Goal: Information Seeking & Learning: Learn about a topic

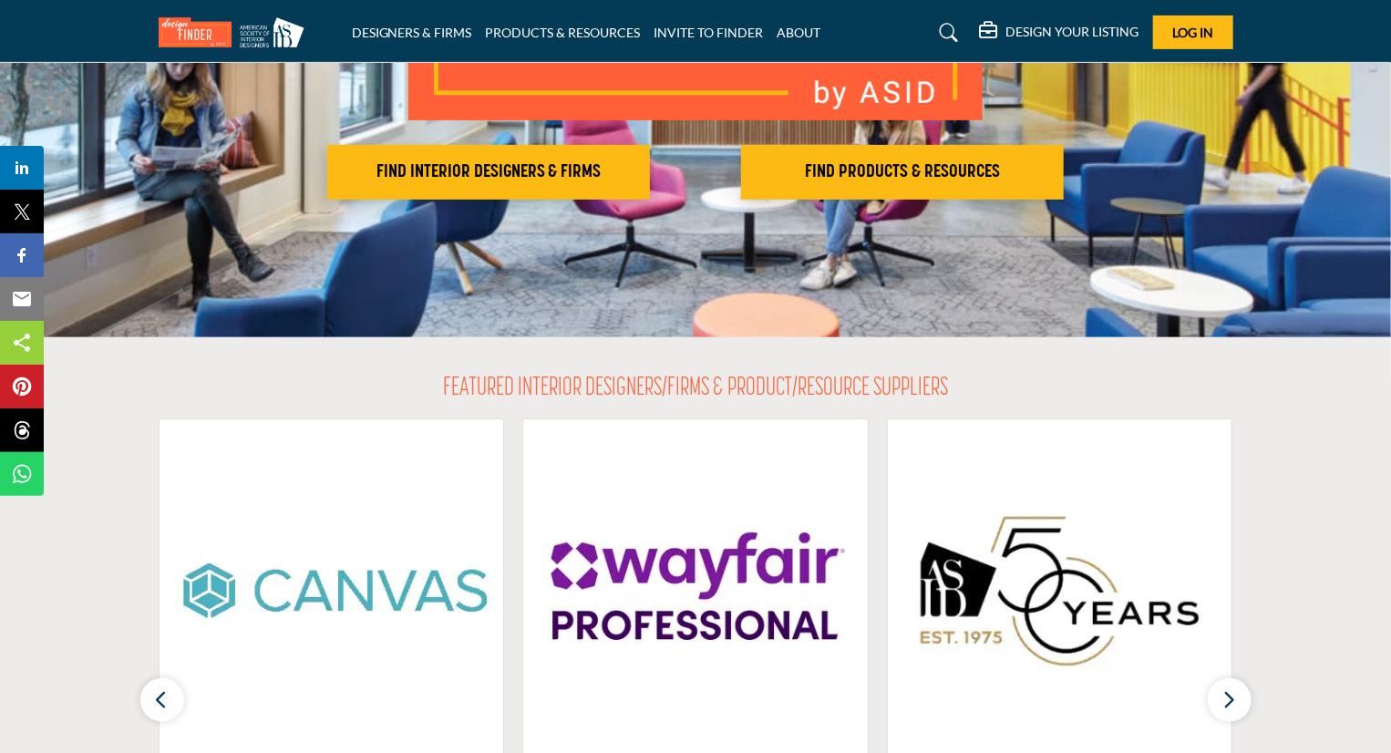
scroll to position [292, 0]
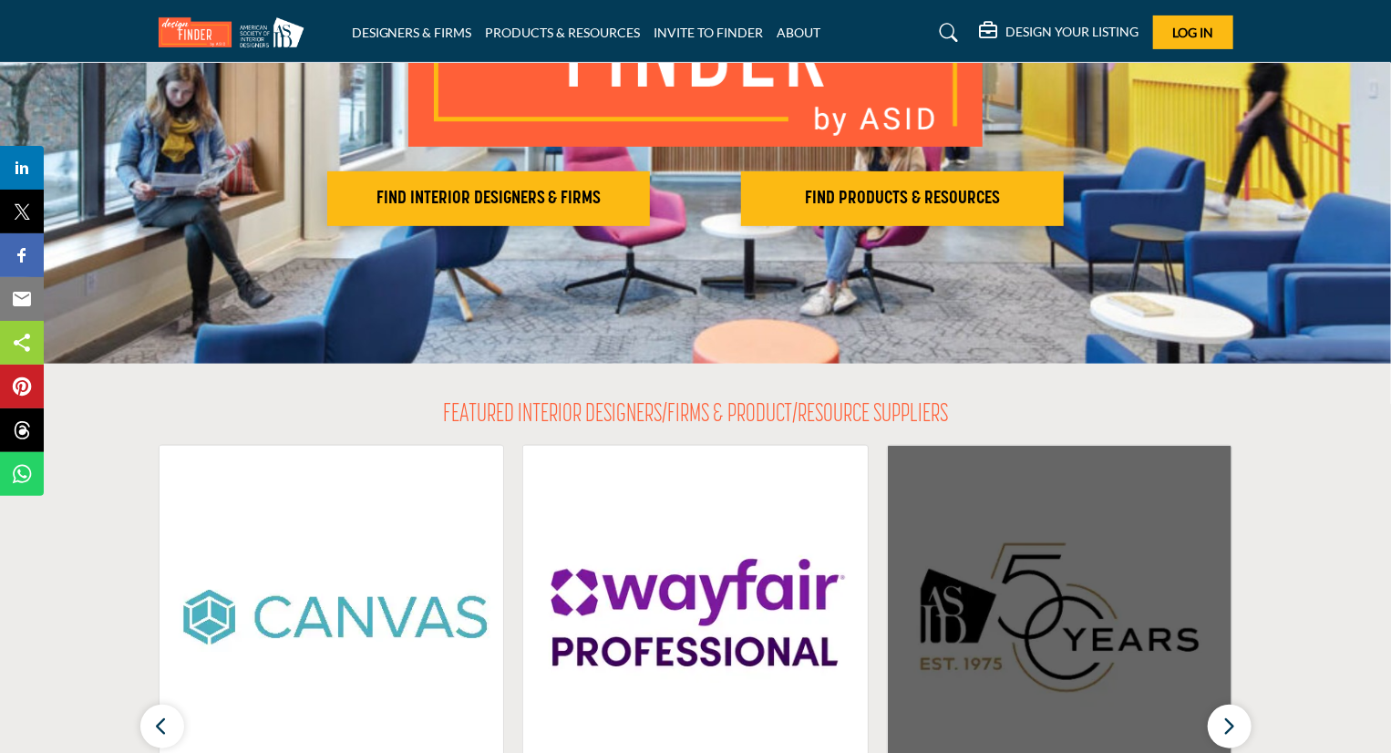
click at [1126, 635] on img at bounding box center [1060, 618] width 344 height 344
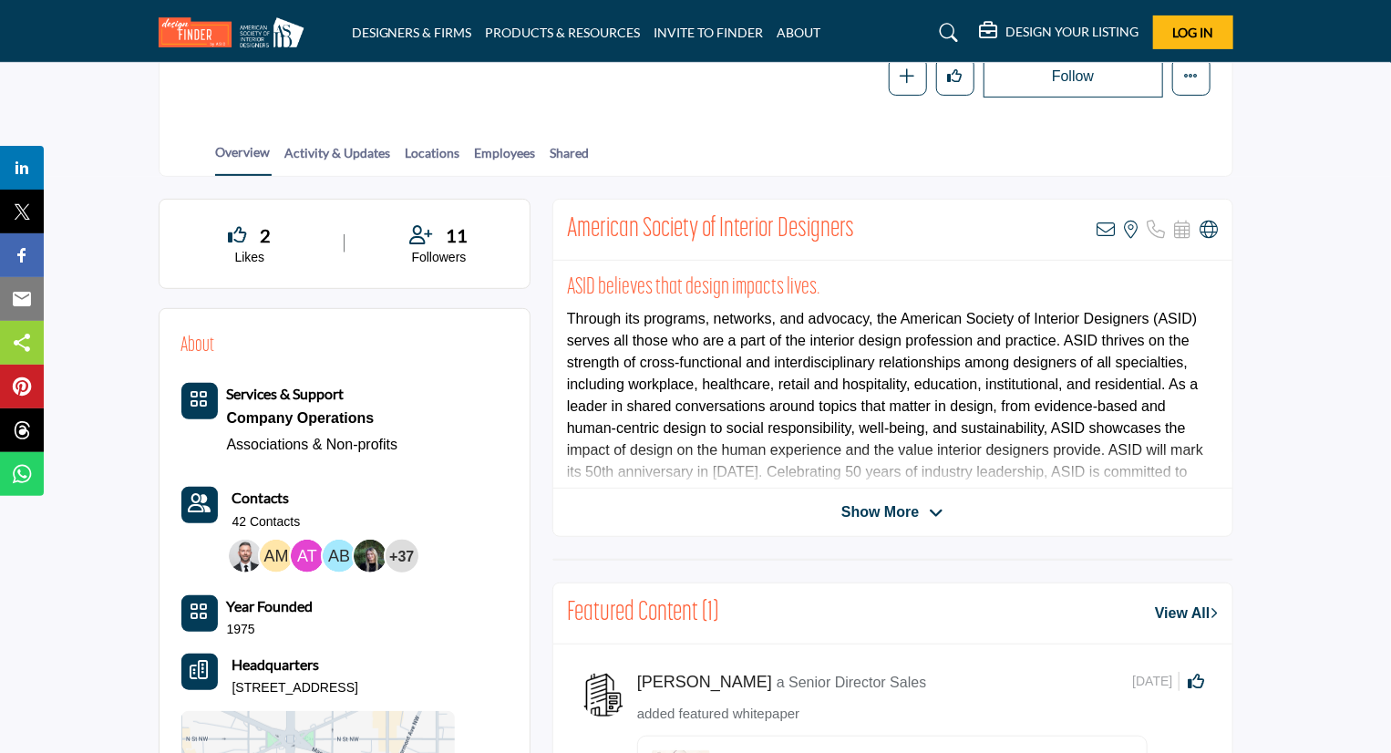
scroll to position [316, 0]
click at [940, 502] on span "Show More" at bounding box center [892, 513] width 102 height 22
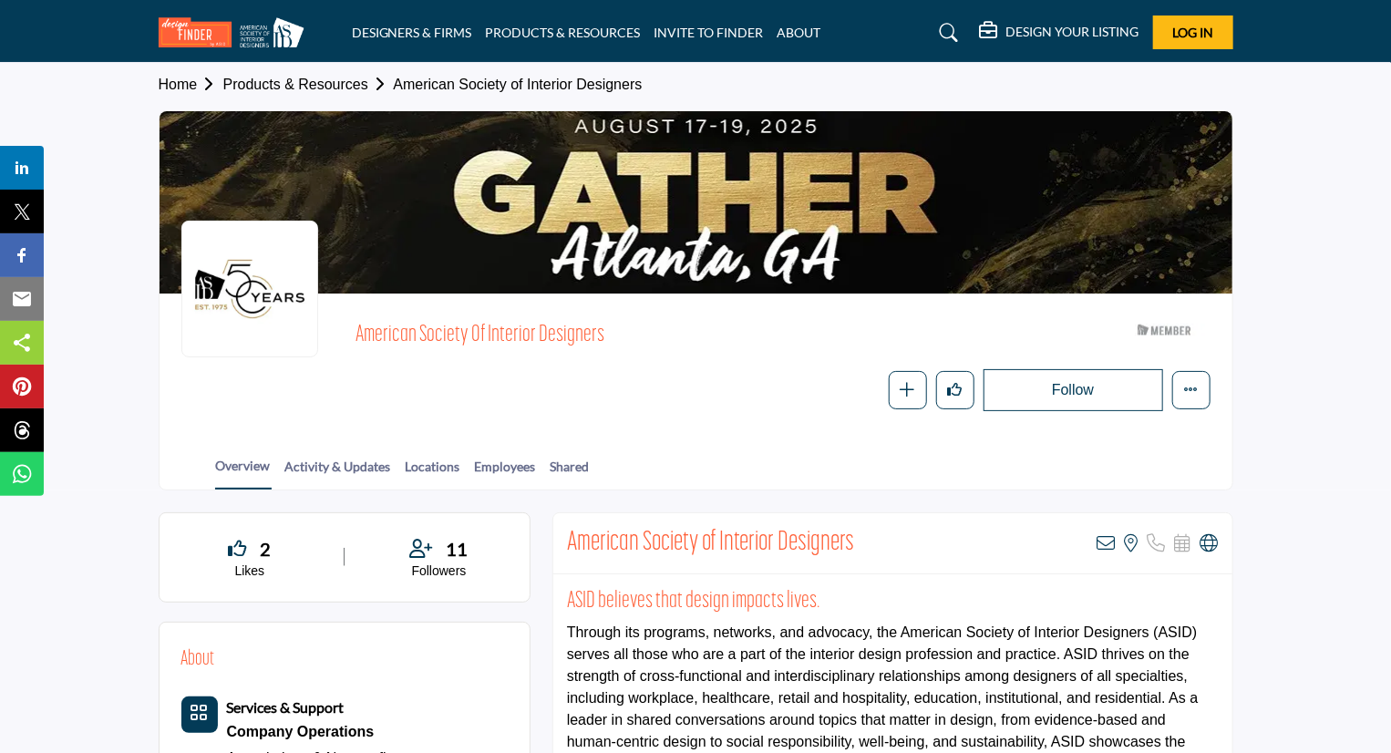
scroll to position [0, 0]
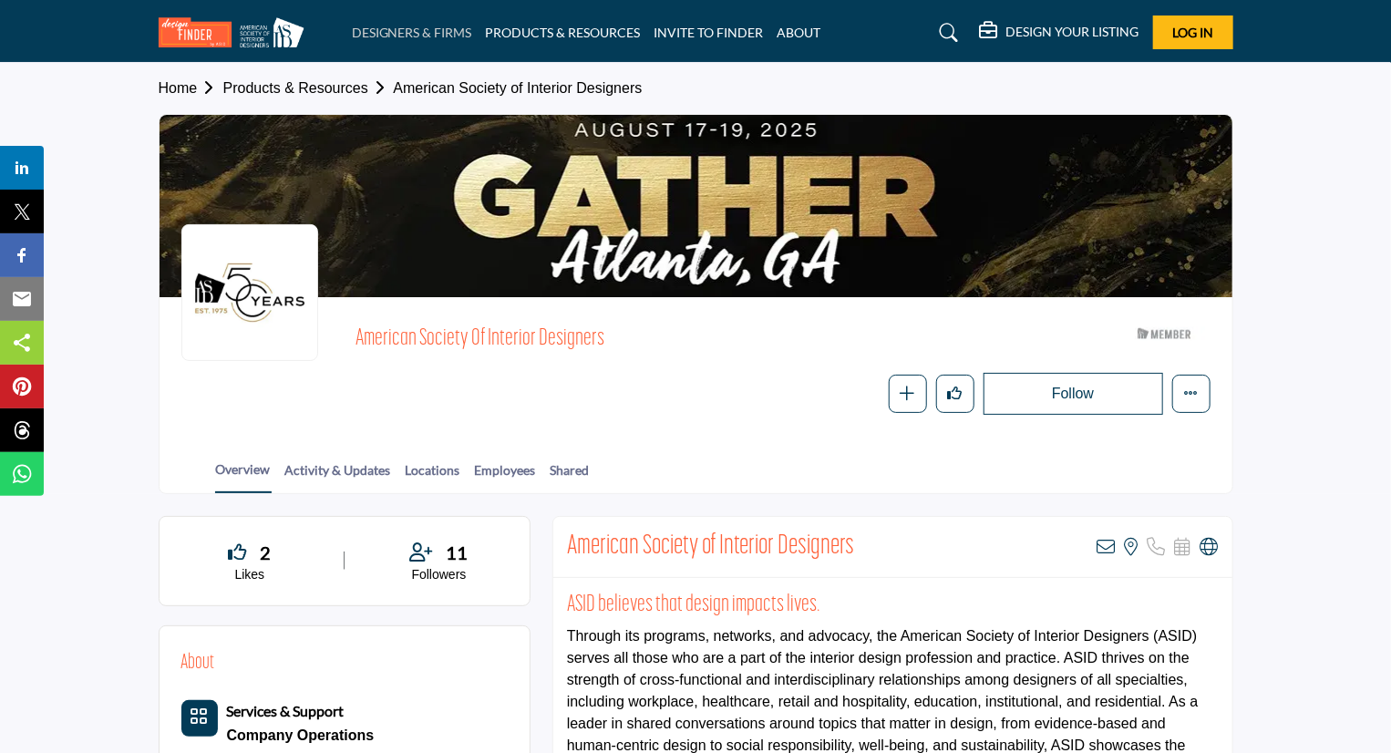
click at [418, 31] on link "DESIGNERS & FIRMS" at bounding box center [412, 32] width 120 height 15
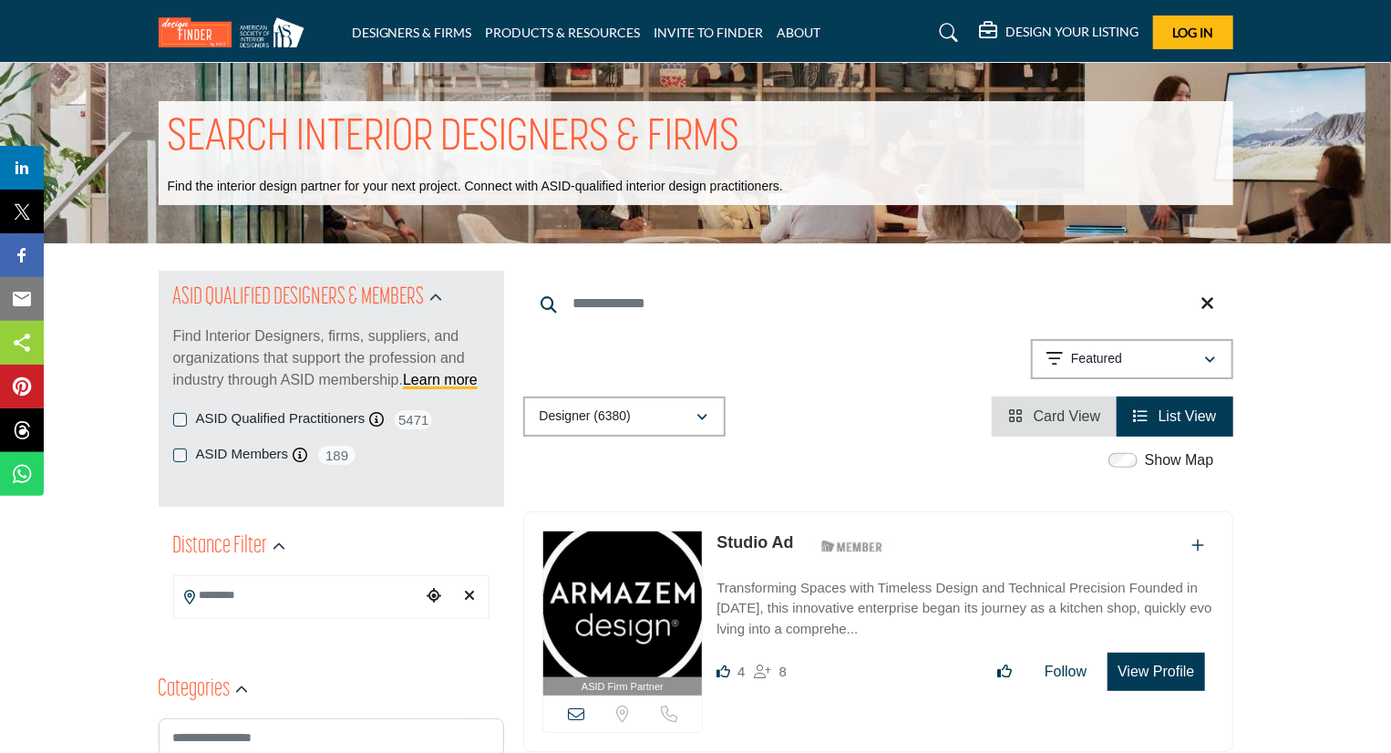
click at [366, 676] on div "Categories" at bounding box center [331, 689] width 345 height 33
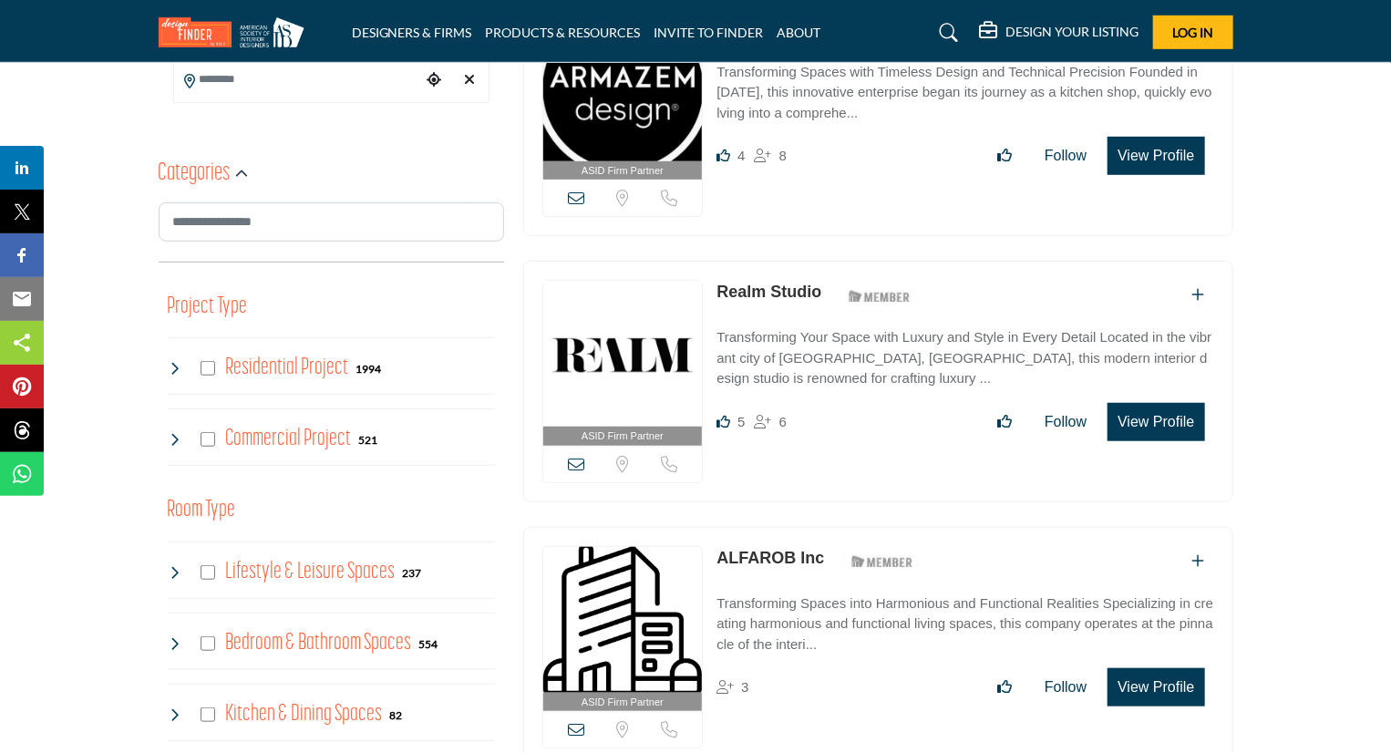
scroll to position [437, 0]
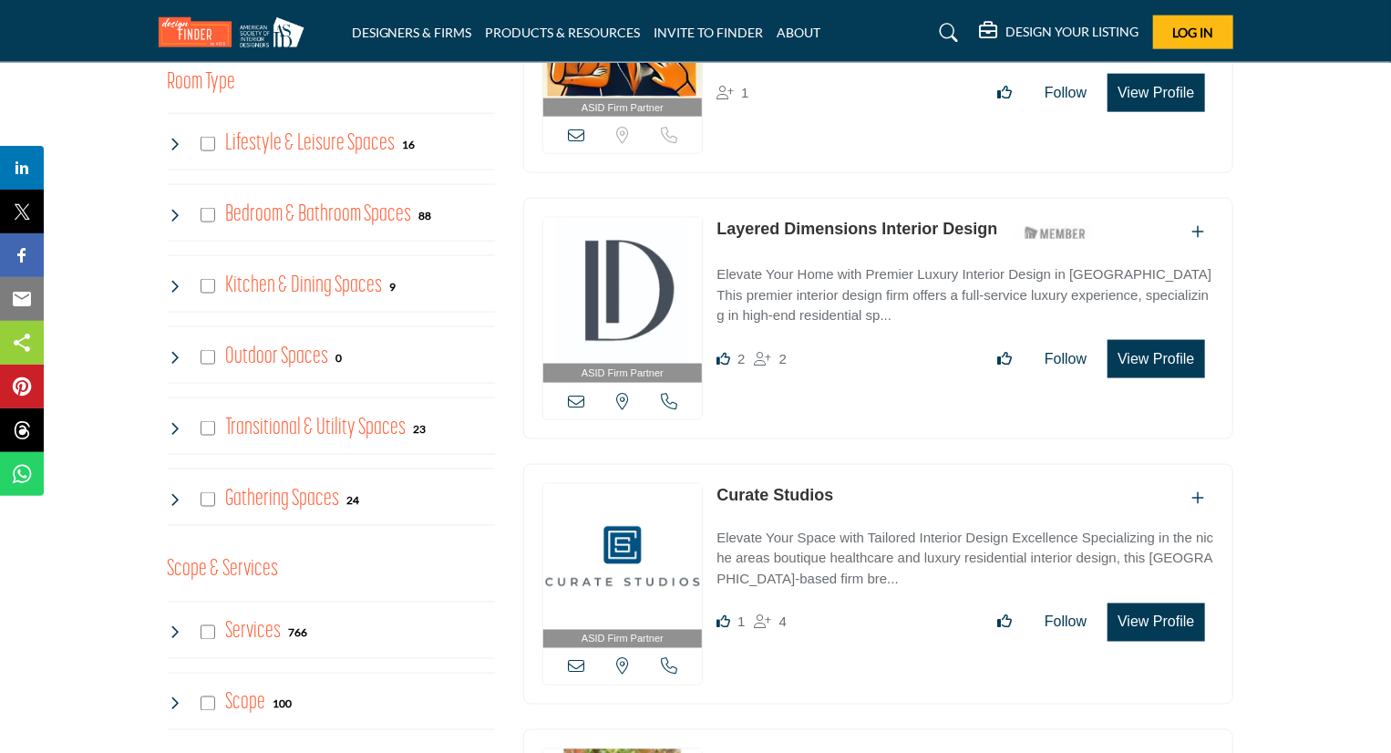
scroll to position [1203, 0]
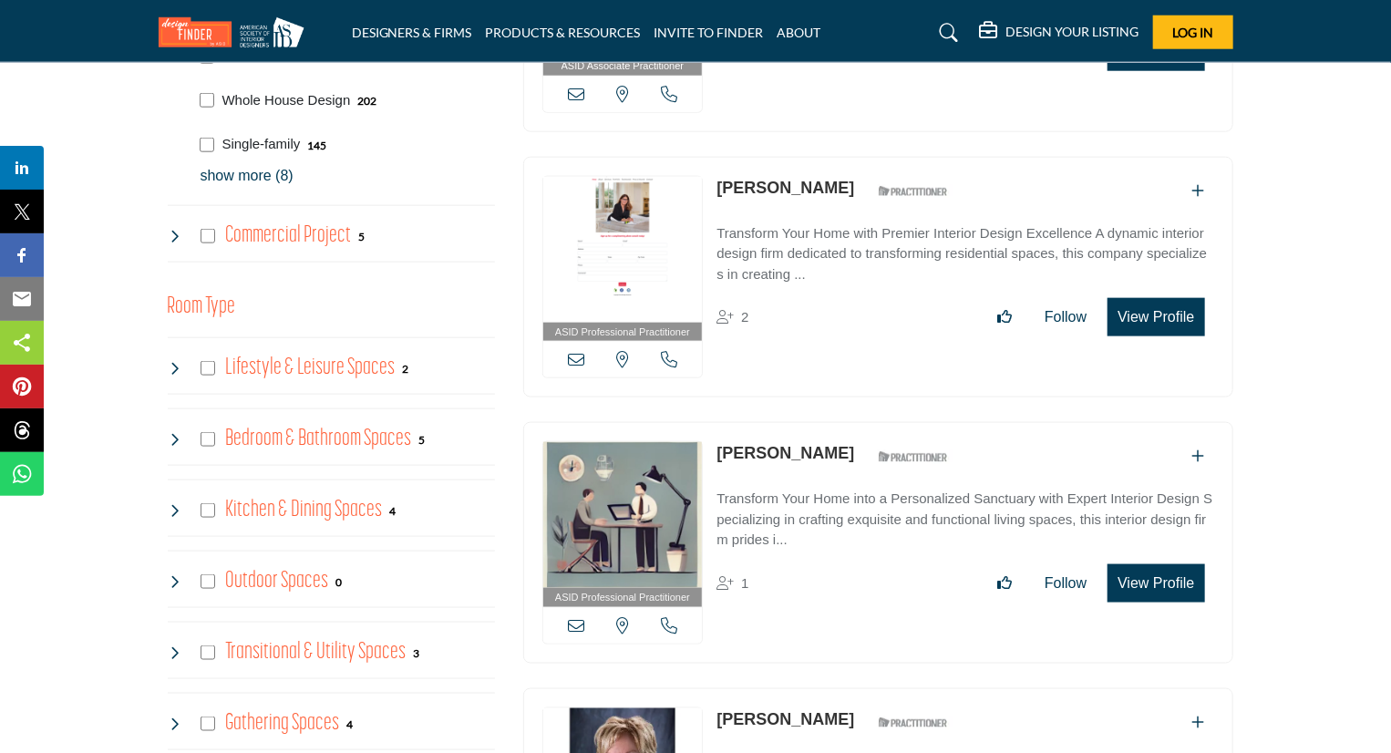
scroll to position [948, 0]
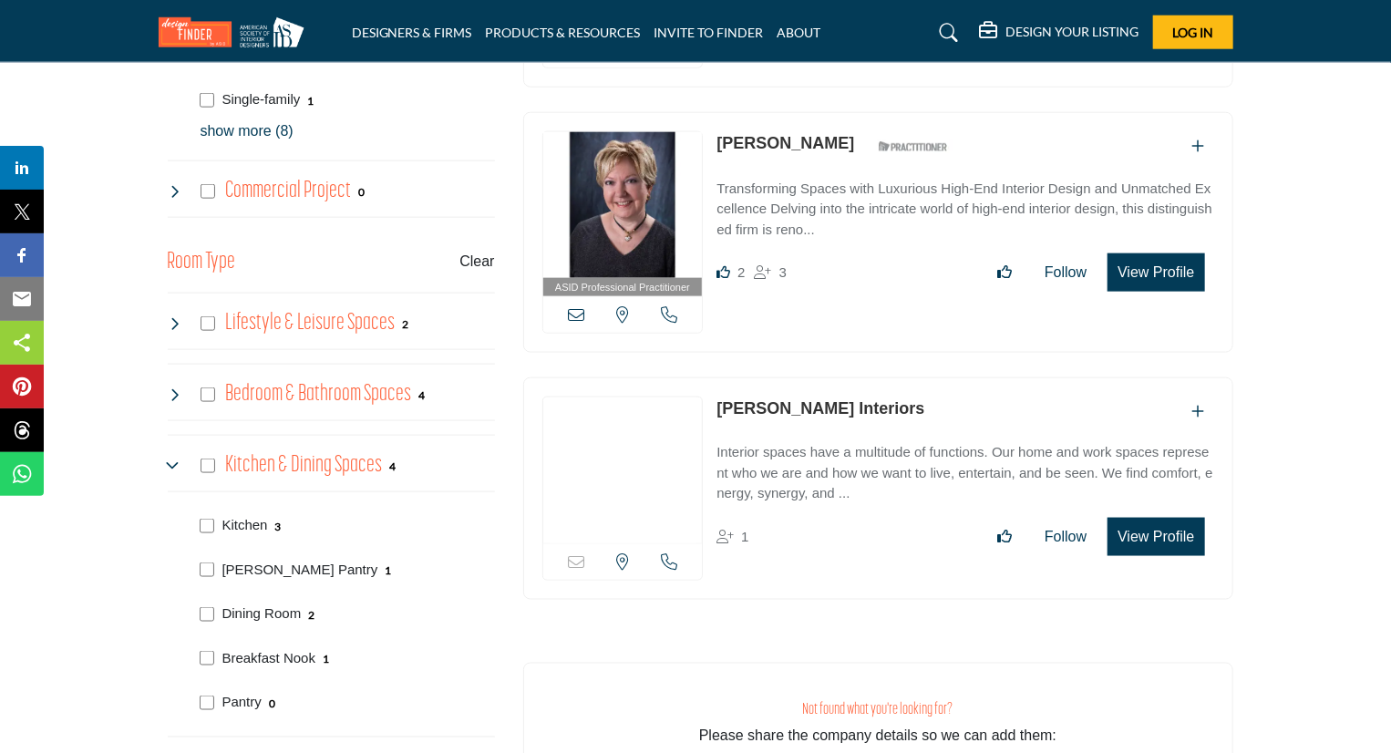
scroll to position [984, 0]
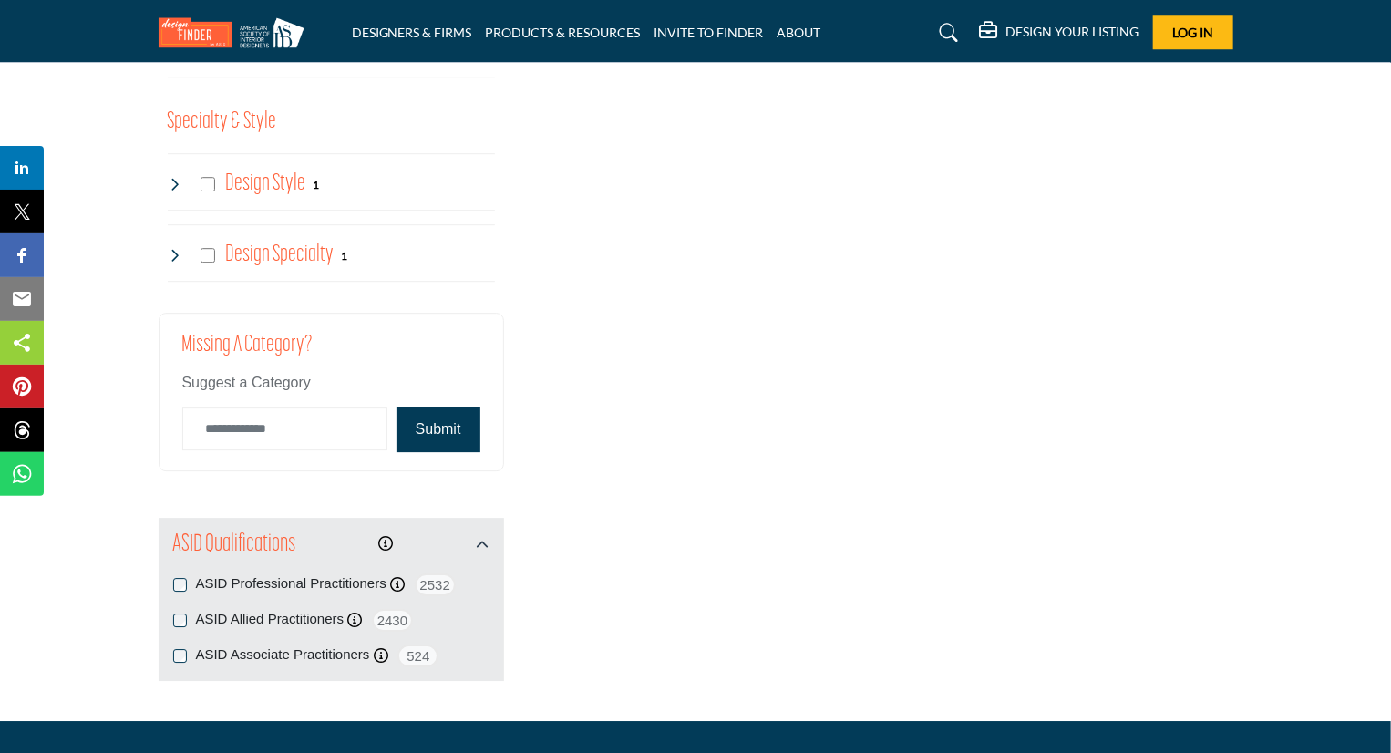
scroll to position [2570, 0]
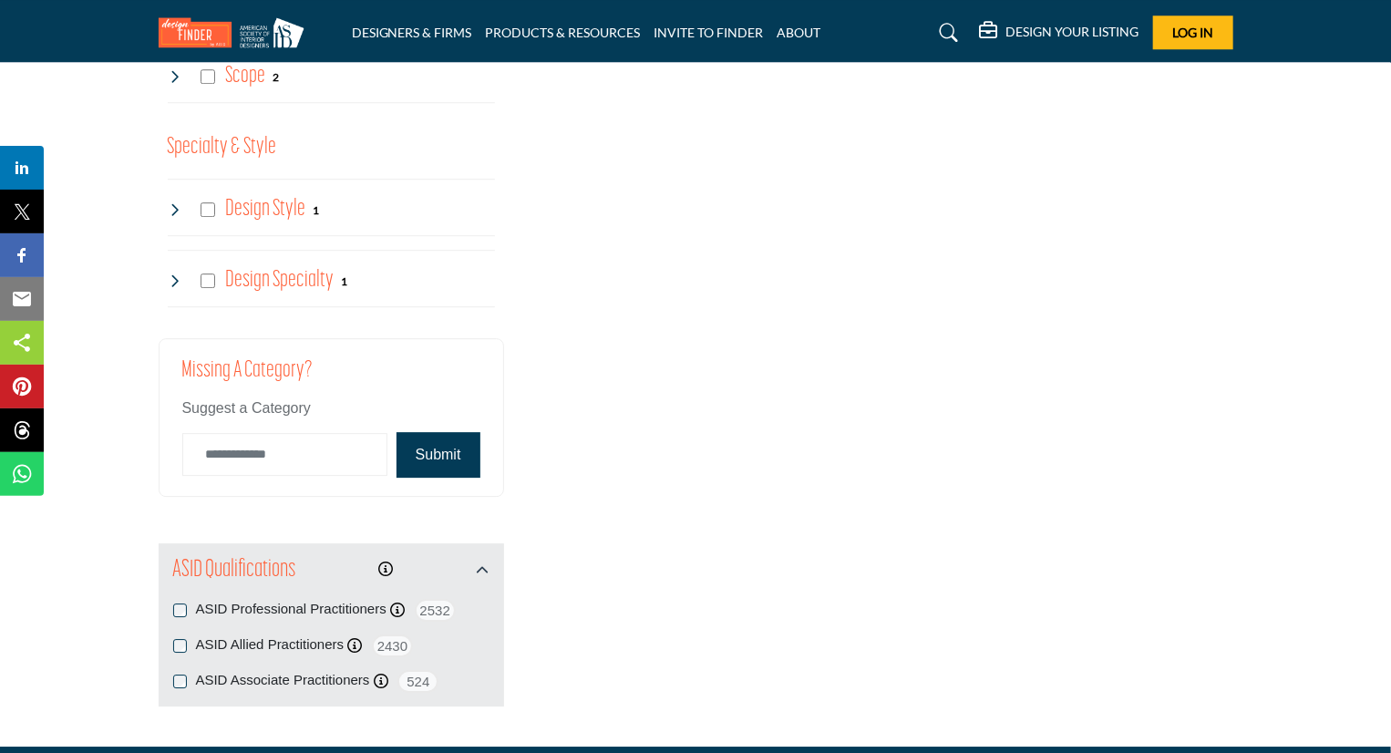
click at [440, 448] on button "Submit" at bounding box center [438, 455] width 84 height 46
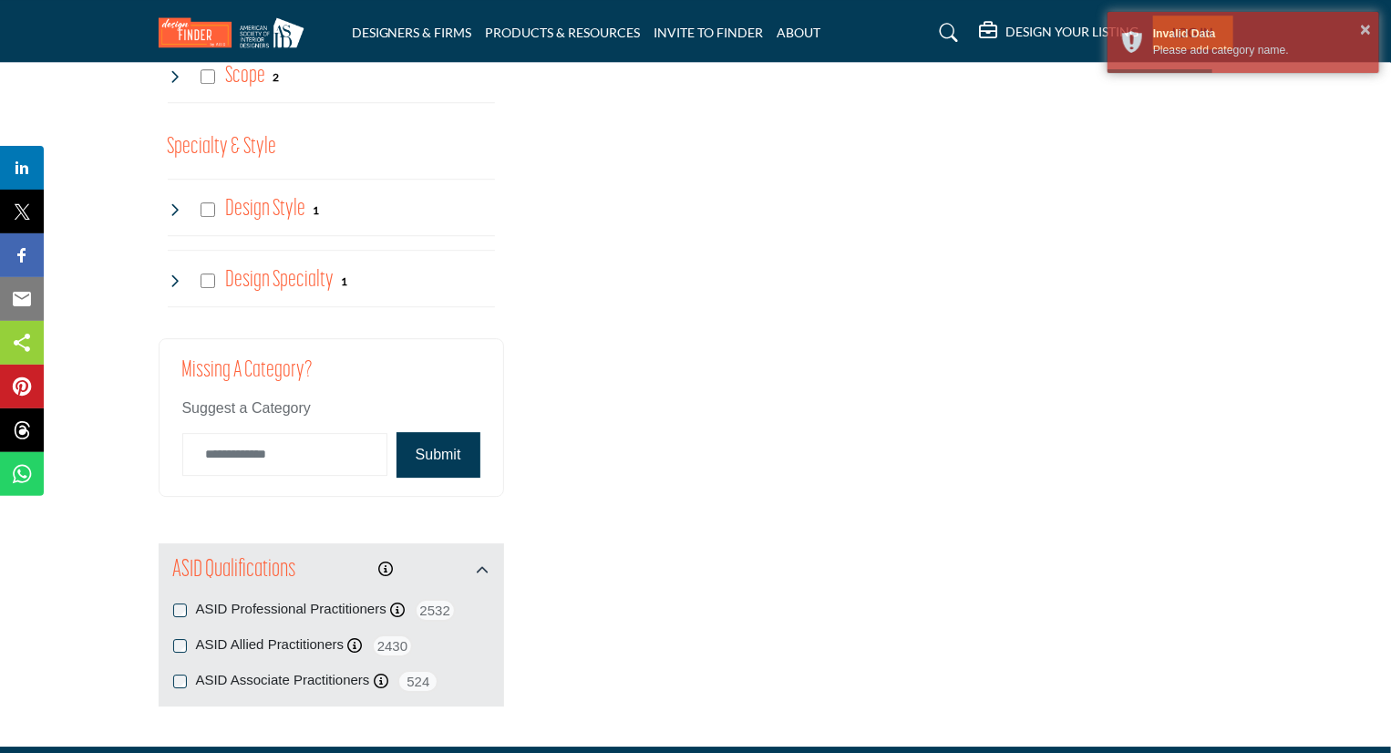
click at [440, 448] on button "Submit" at bounding box center [438, 455] width 84 height 46
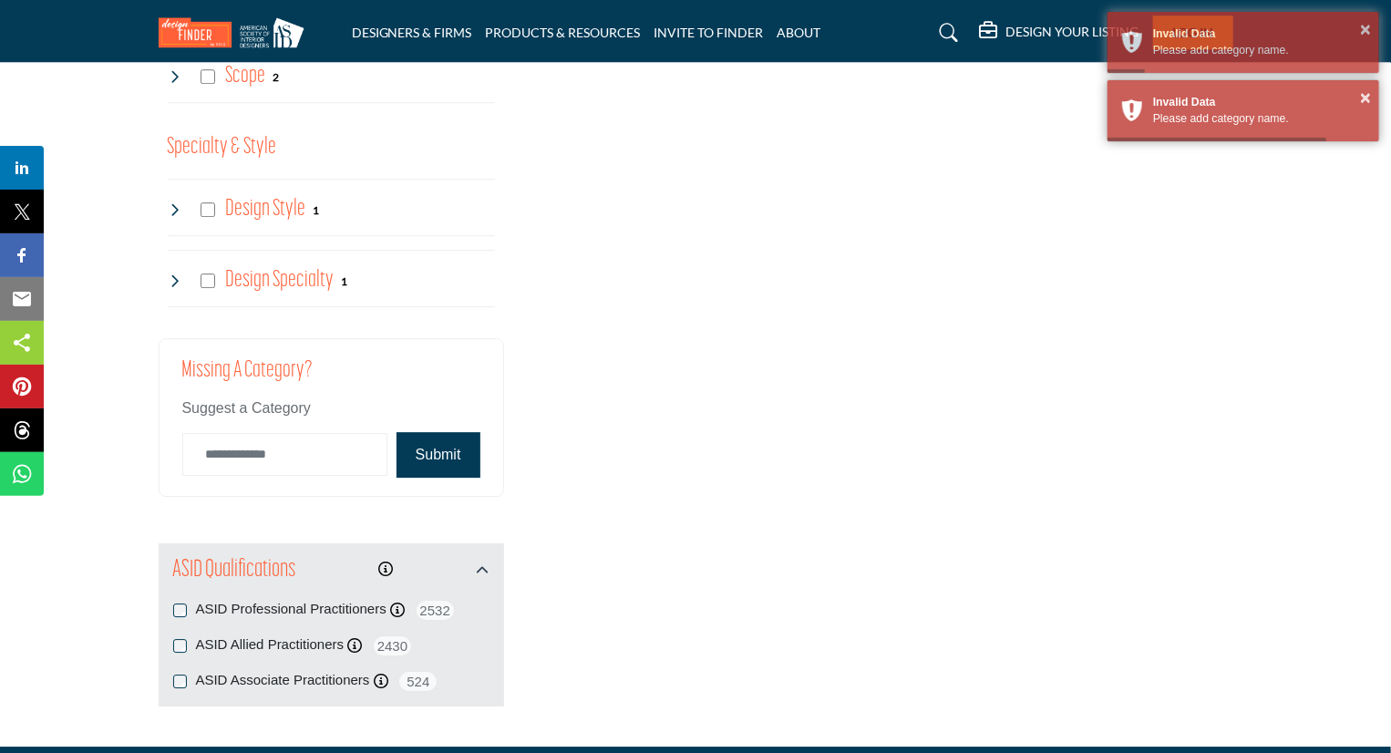
click at [440, 448] on button "Submit" at bounding box center [438, 455] width 84 height 46
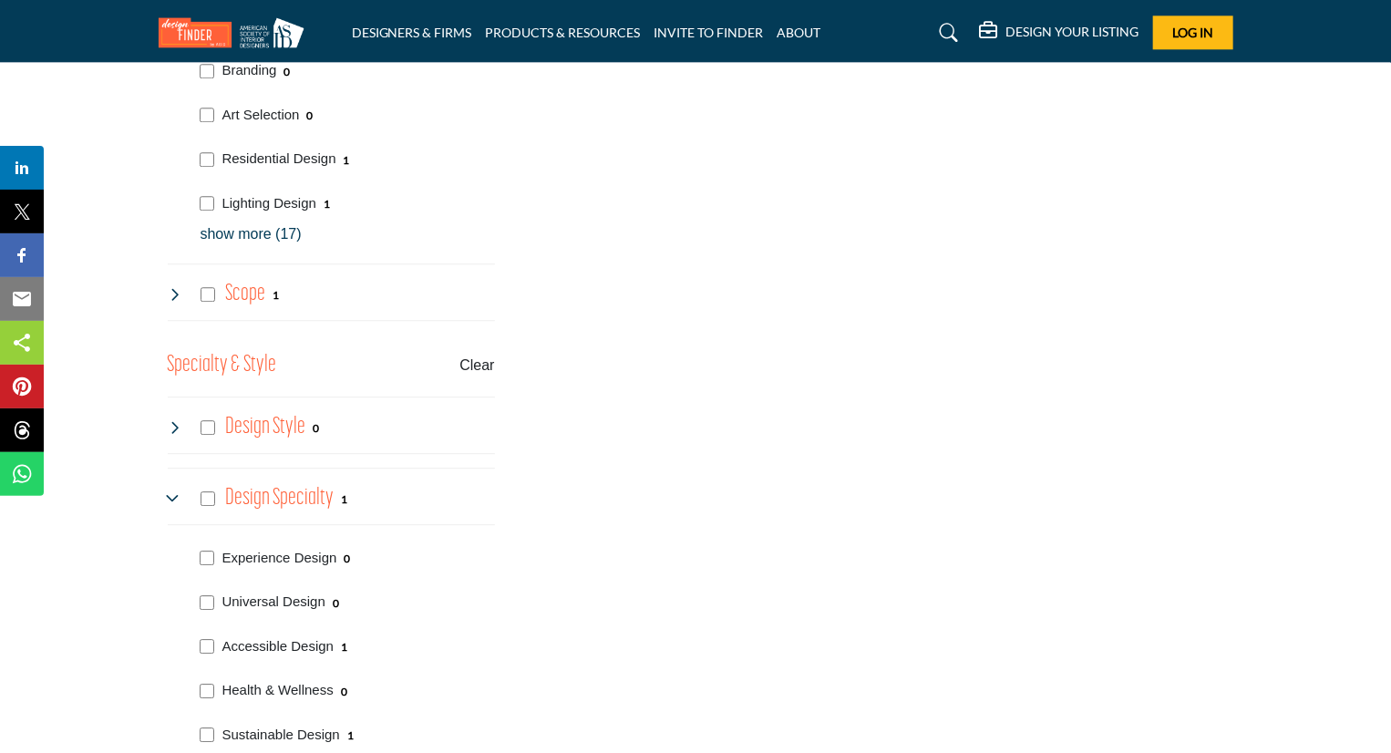
scroll to position [2351, 0]
click at [175, 291] on icon at bounding box center [175, 295] width 15 height 15
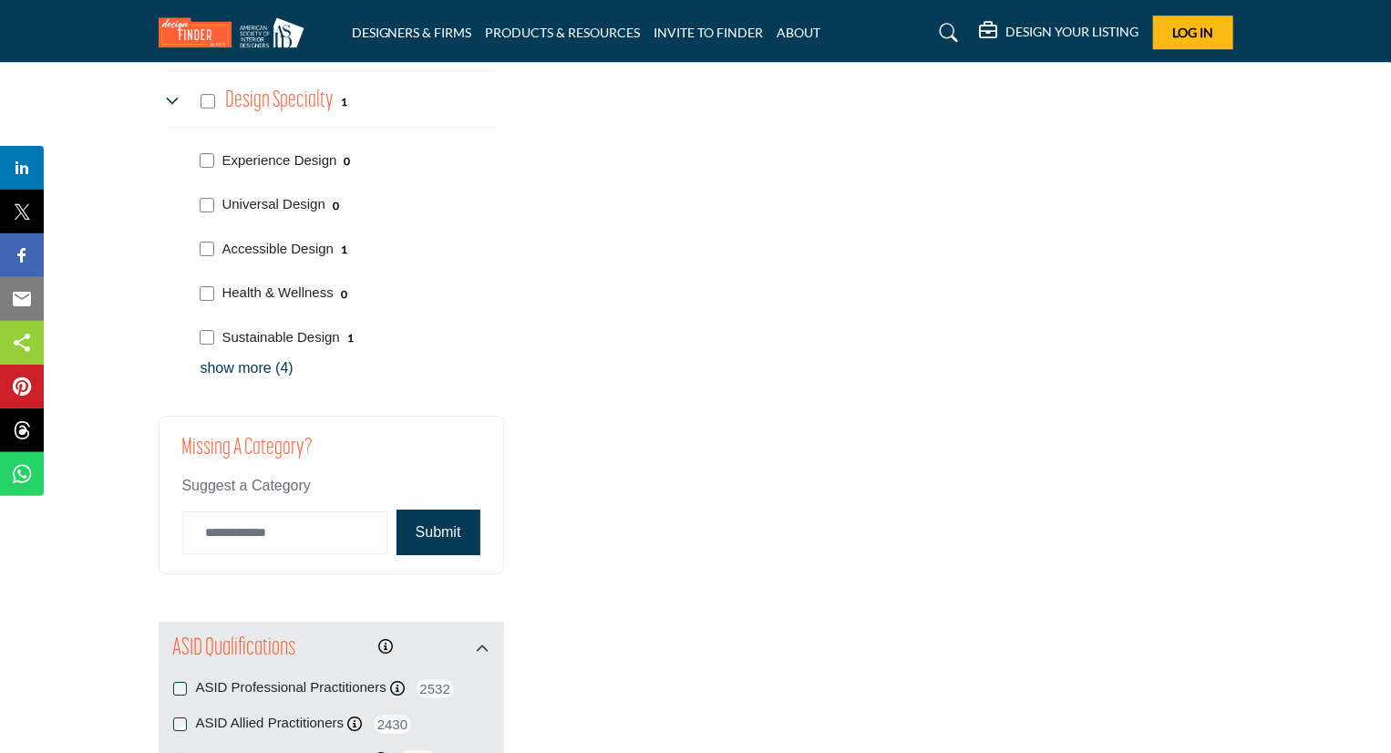
scroll to position [2898, 0]
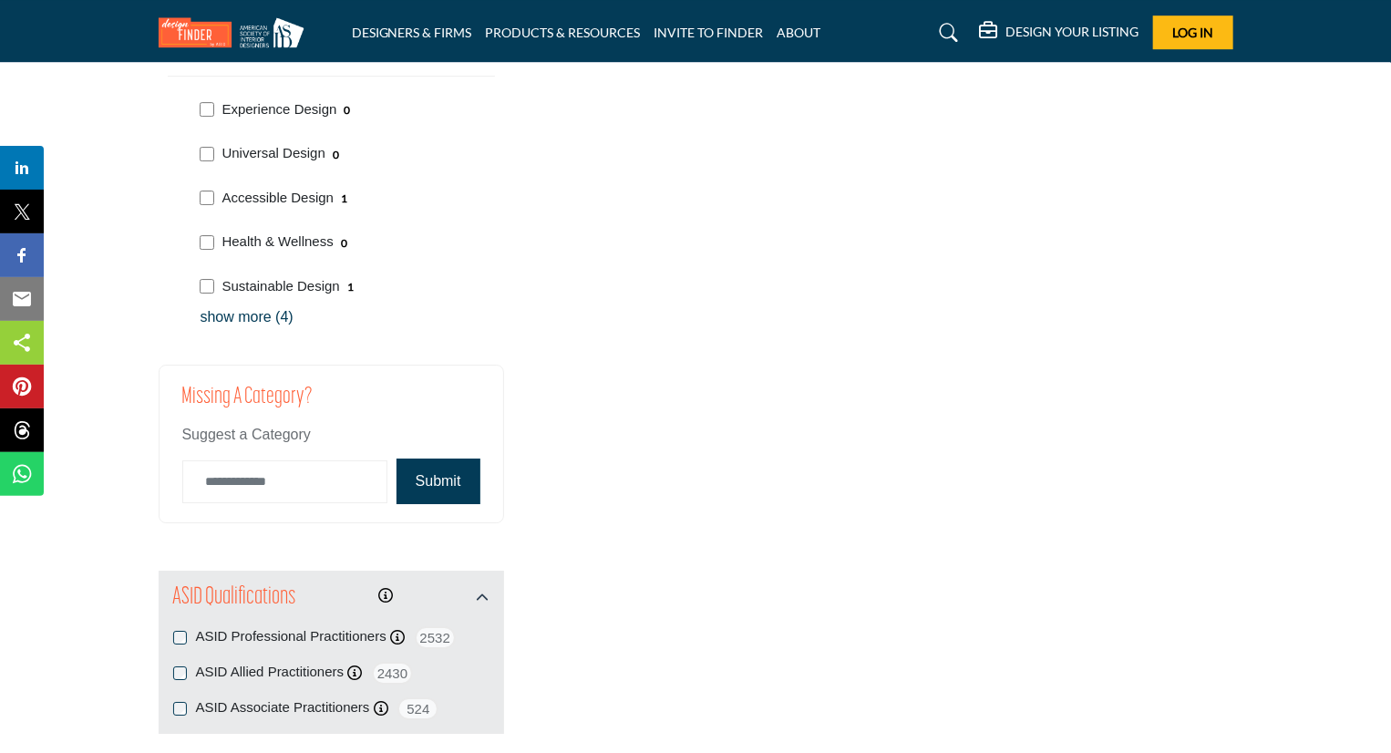
click at [426, 471] on button "Submit" at bounding box center [438, 481] width 84 height 46
click at [273, 427] on span "Suggest a Category" at bounding box center [246, 433] width 128 height 15
click at [271, 471] on input "Category Name" at bounding box center [284, 481] width 205 height 43
type input "**********"
click at [436, 473] on button "Submit" at bounding box center [438, 481] width 84 height 46
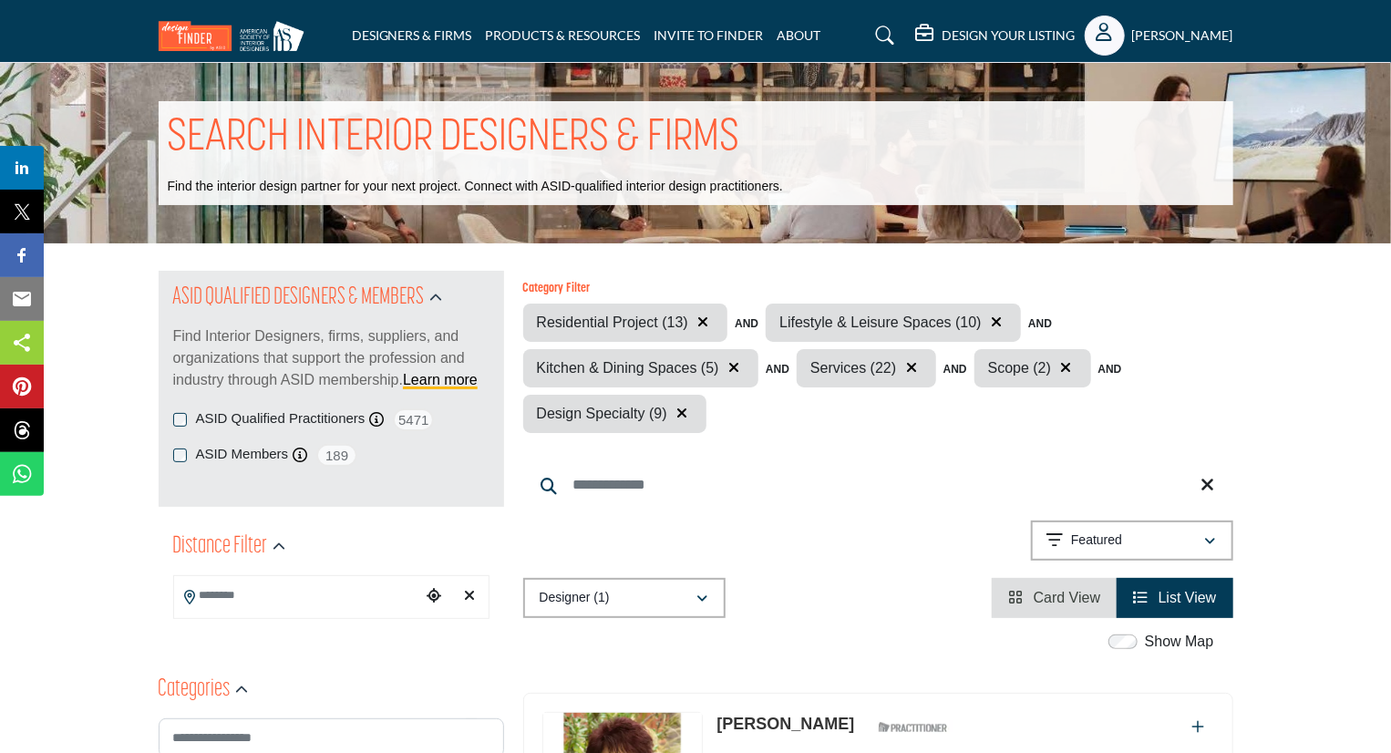
click at [784, 472] on input "Search Keyword" at bounding box center [878, 485] width 710 height 44
click at [950, 488] on input "Search Keyword" at bounding box center [878, 485] width 710 height 44
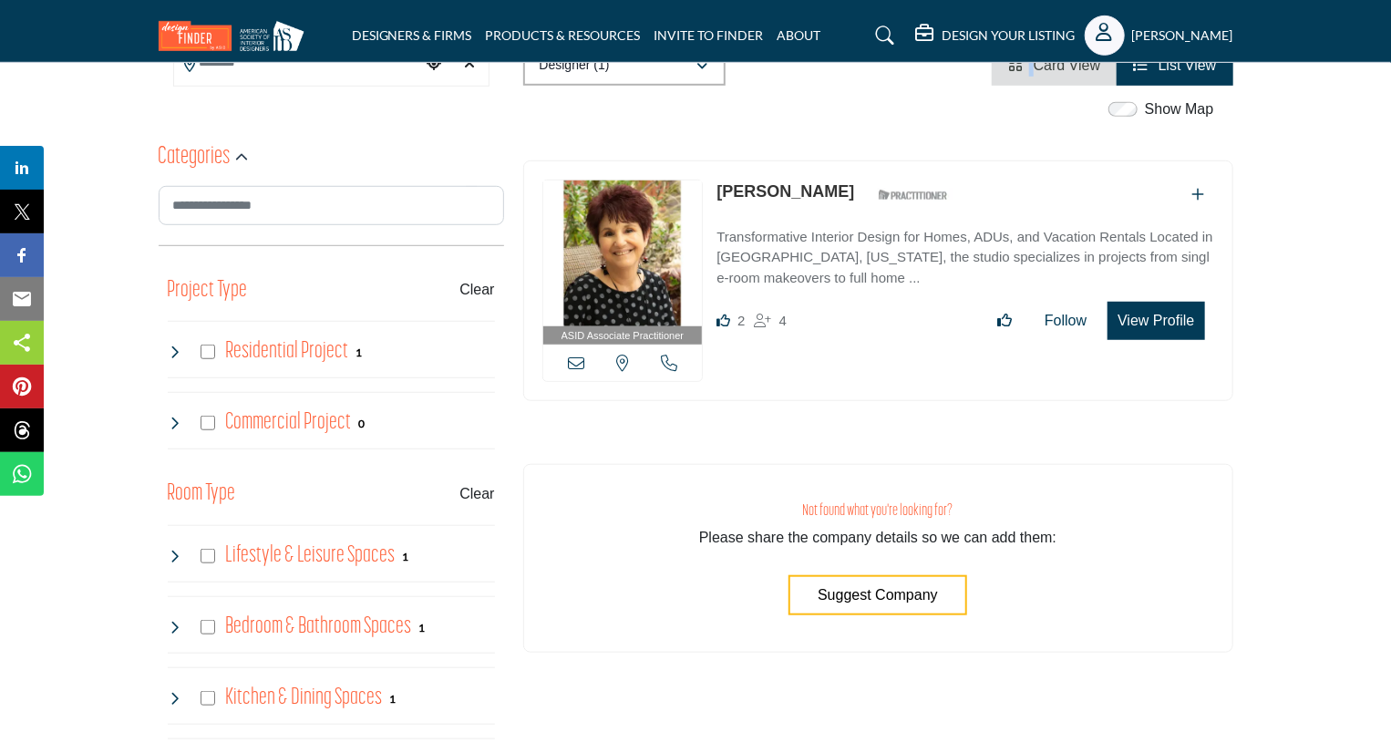
scroll to position [401, 0]
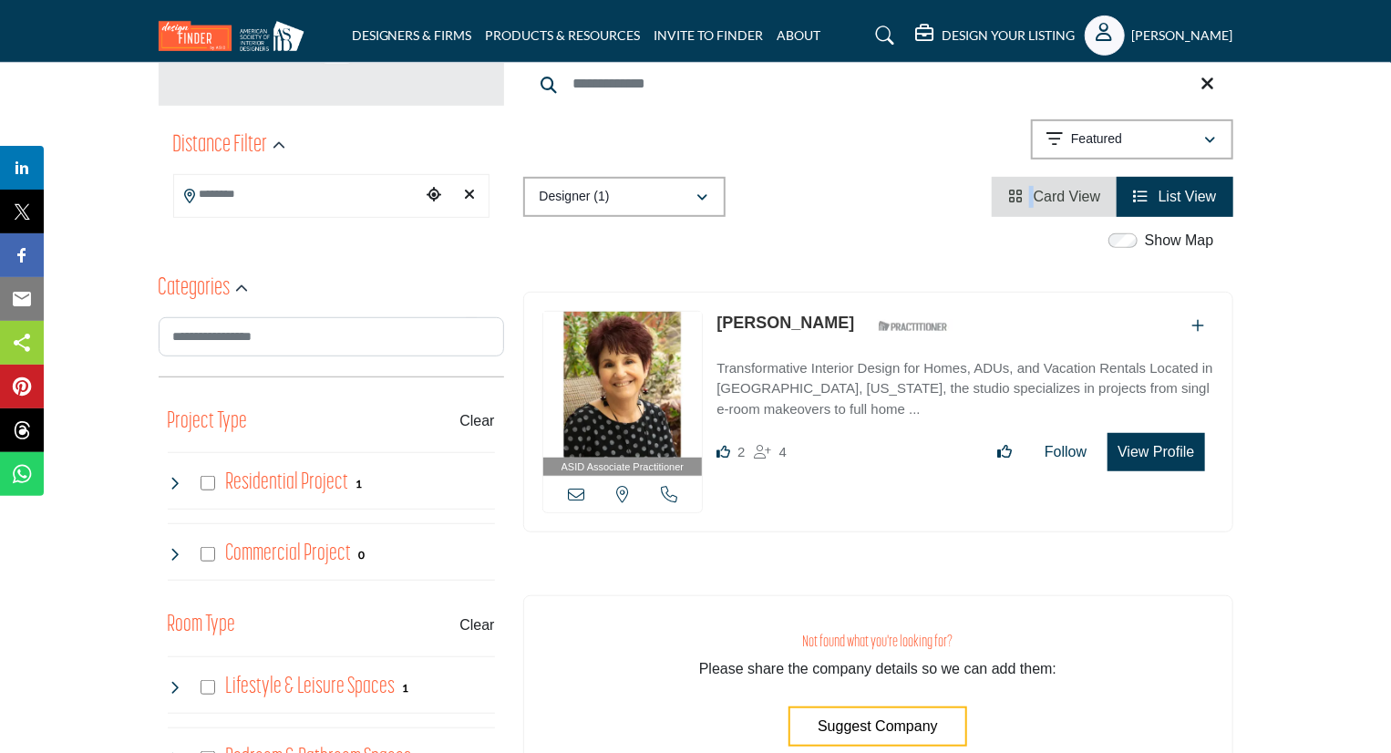
click at [1140, 460] on button "View Profile" at bounding box center [1155, 452] width 97 height 38
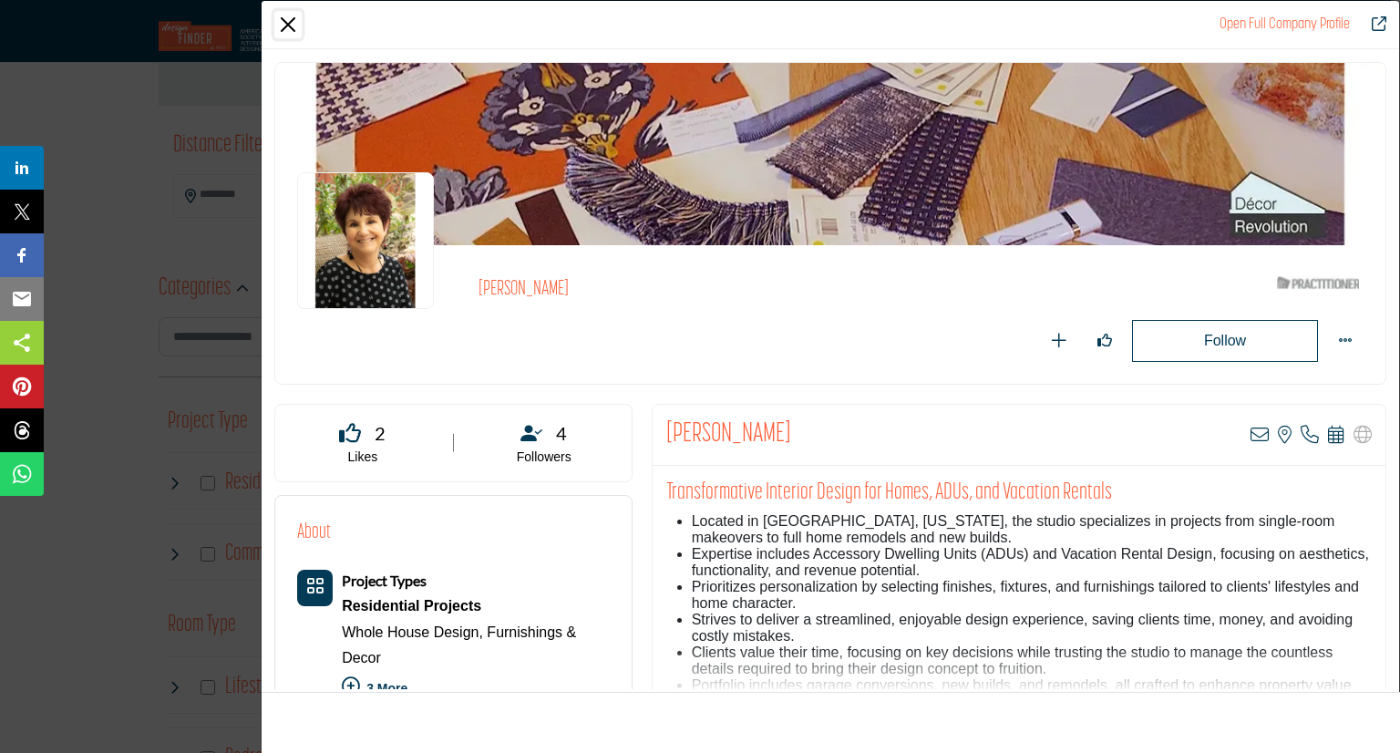
click at [288, 26] on button "Close" at bounding box center [287, 24] width 27 height 27
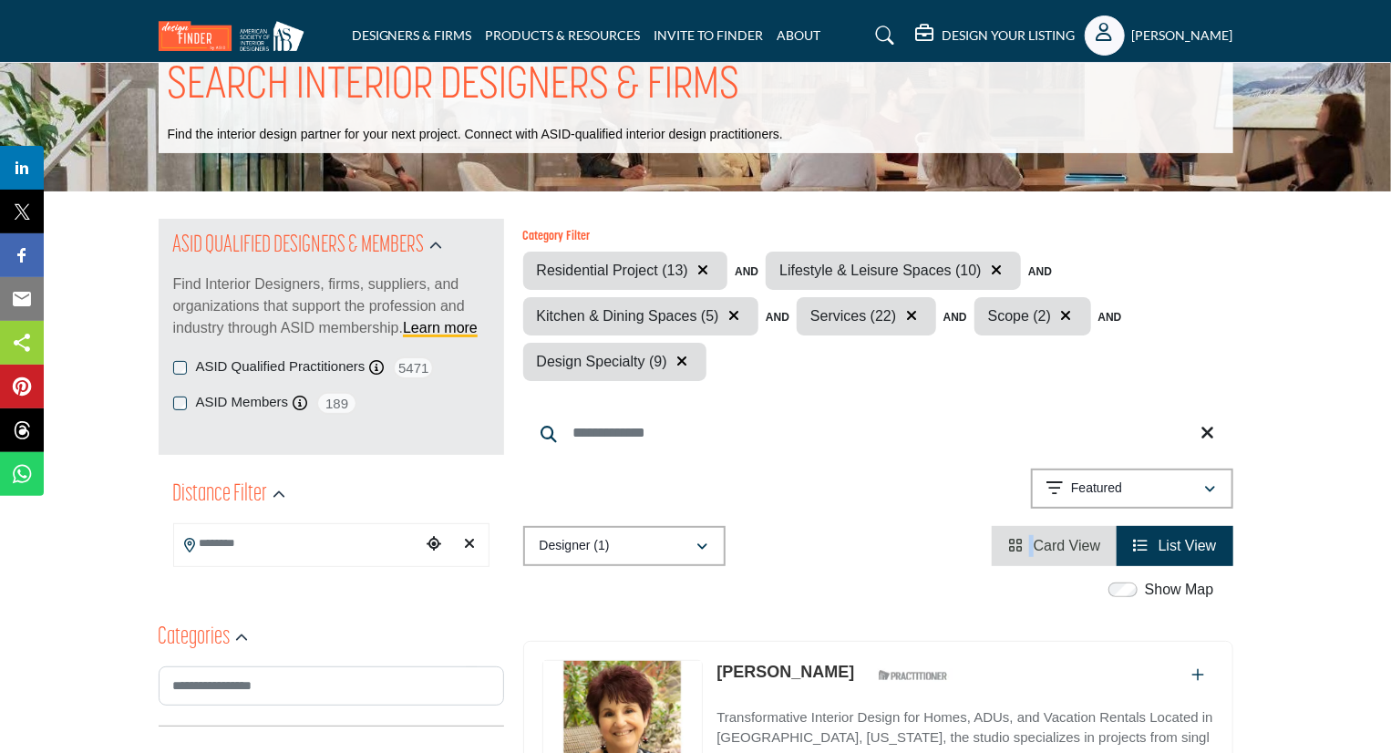
scroll to position [0, 0]
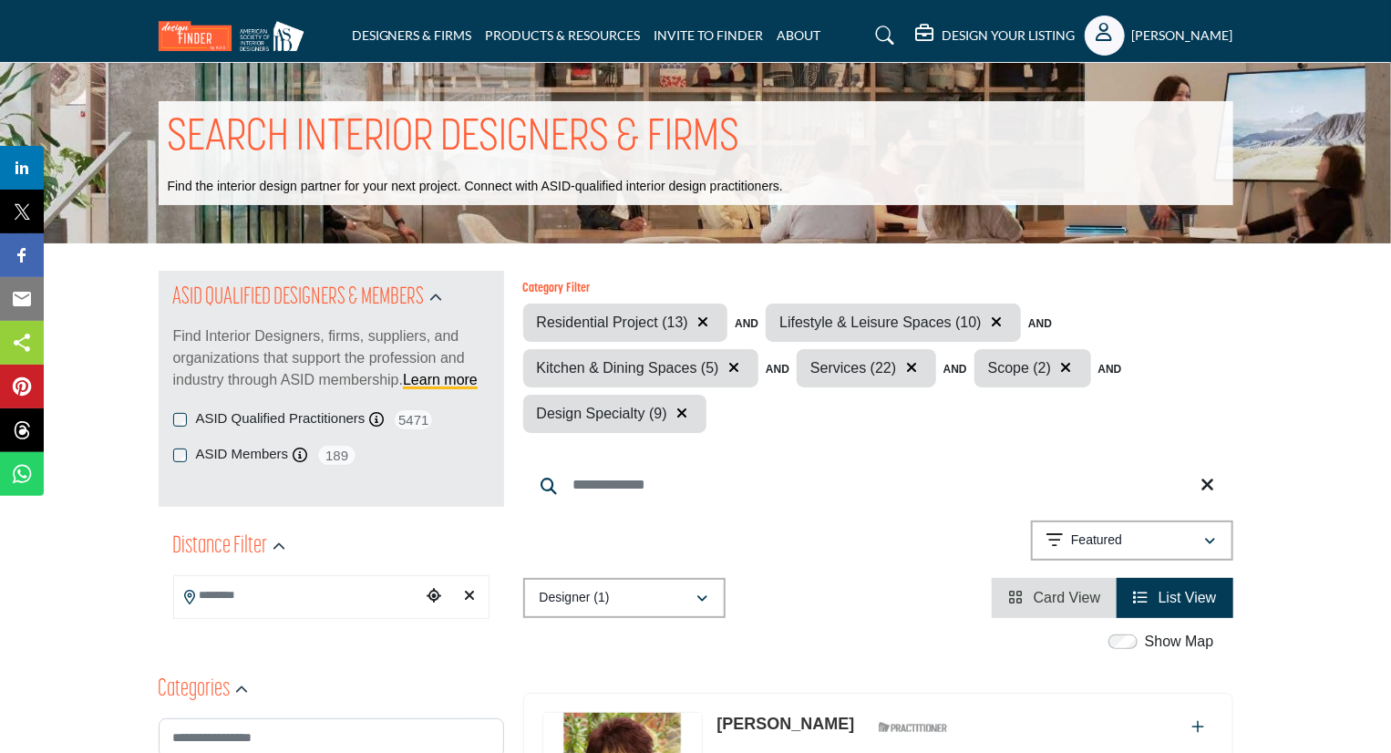
click at [578, 23] on div "DESIGNERS & FIRMS PRODUCTS & RESOURCES INVITE TO FINDER ABOUT" at bounding box center [696, 35] width 1094 height 40
click at [572, 32] on link "PRODUCTS & RESOURCES" at bounding box center [563, 34] width 155 height 15
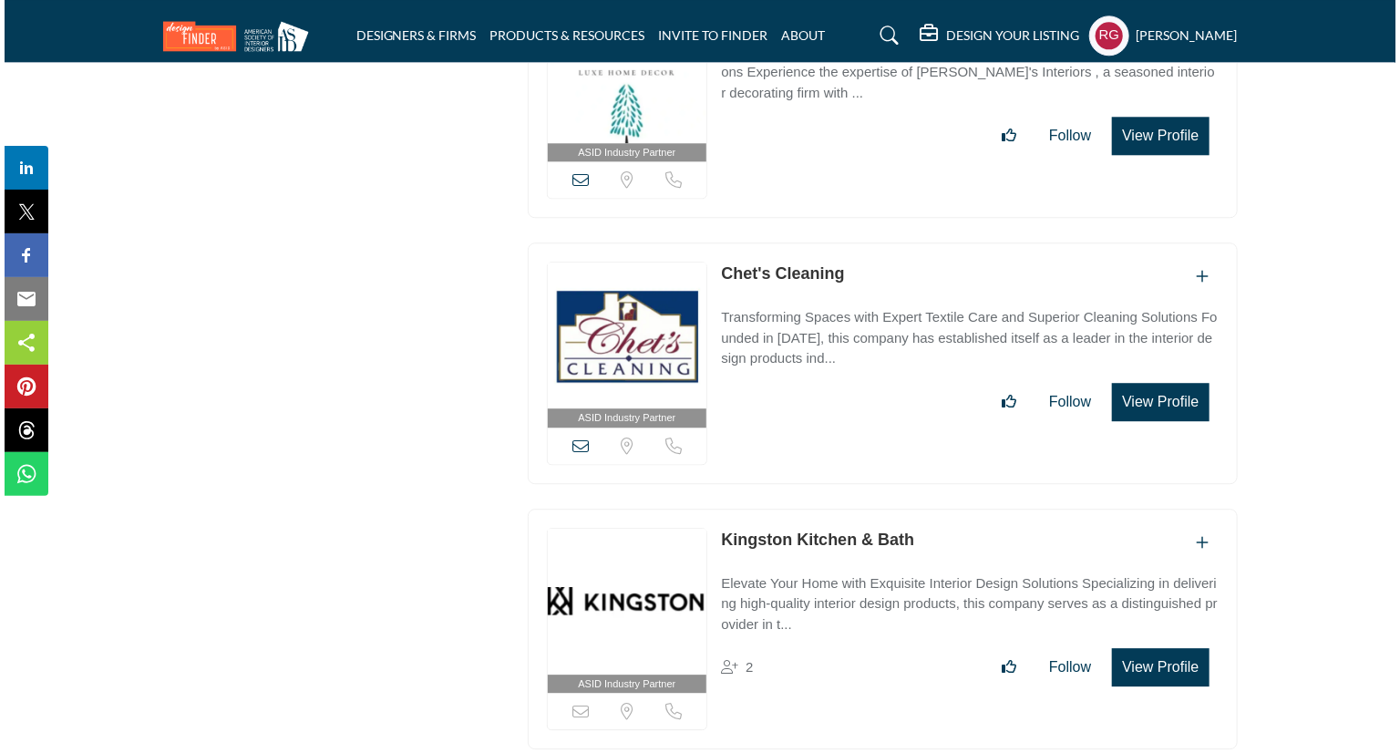
scroll to position [9295, 0]
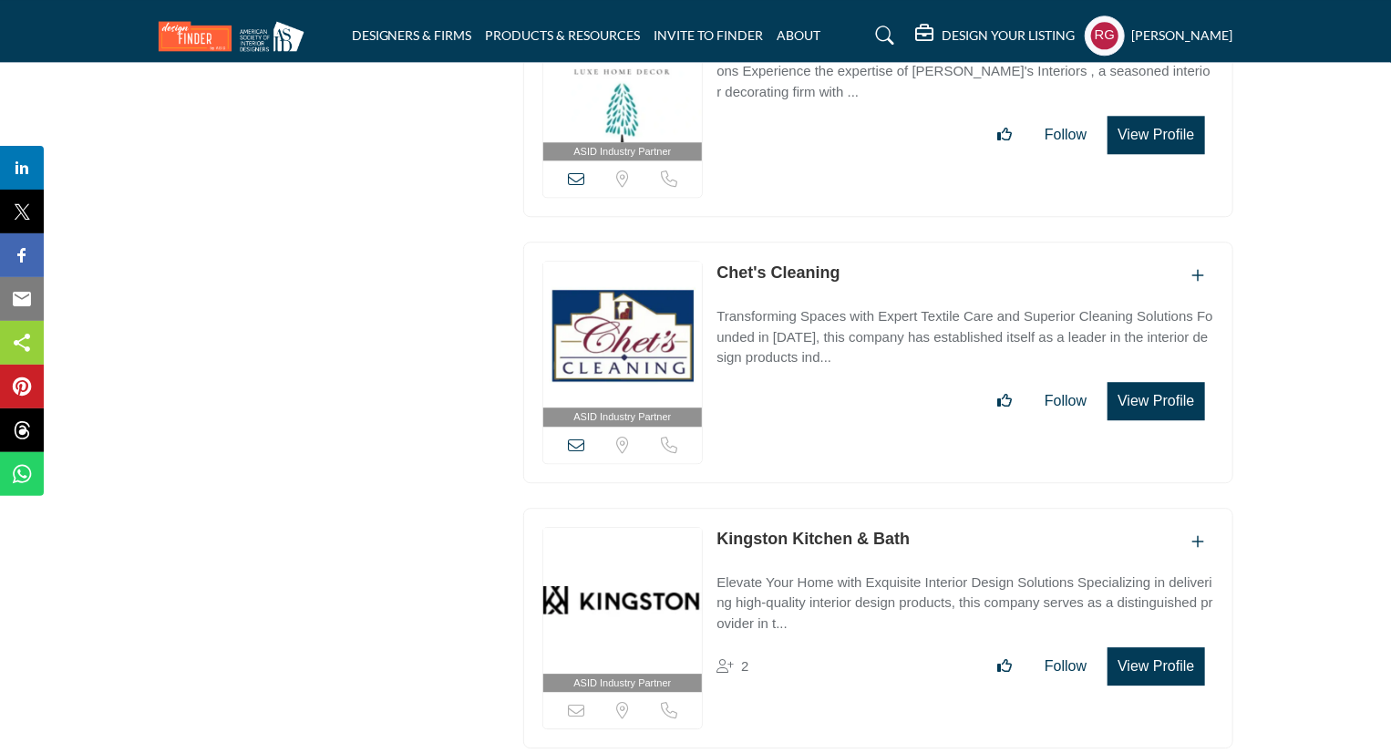
click at [1136, 382] on button "View Profile" at bounding box center [1155, 401] width 97 height 38
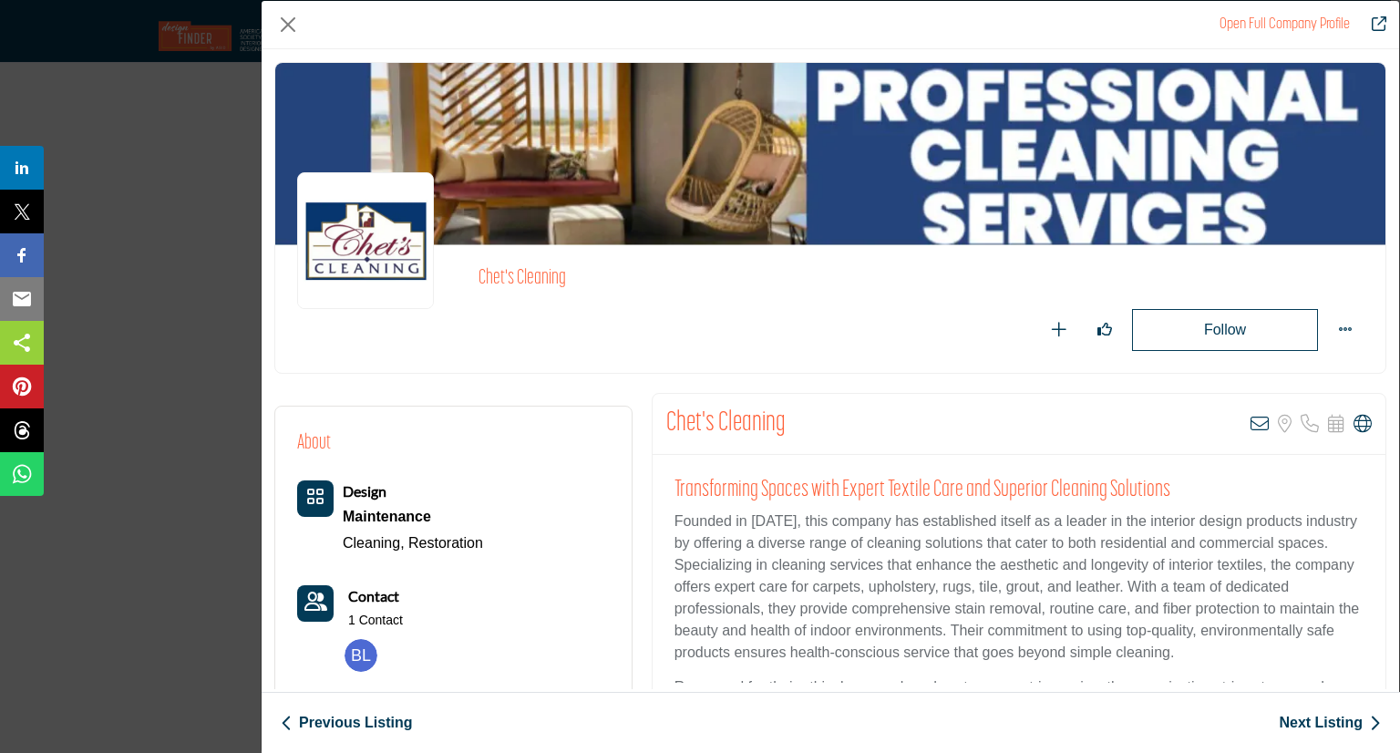
click at [847, 317] on div "Follow Following" at bounding box center [1054, 330] width 620 height 42
click at [1363, 652] on div "Transforming Spaces with Expert Textile Care and Superior Cleaning Solutions Fo…" at bounding box center [1018, 569] width 733 height 228
click at [1233, 325] on button "Follow" at bounding box center [1225, 330] width 186 height 42
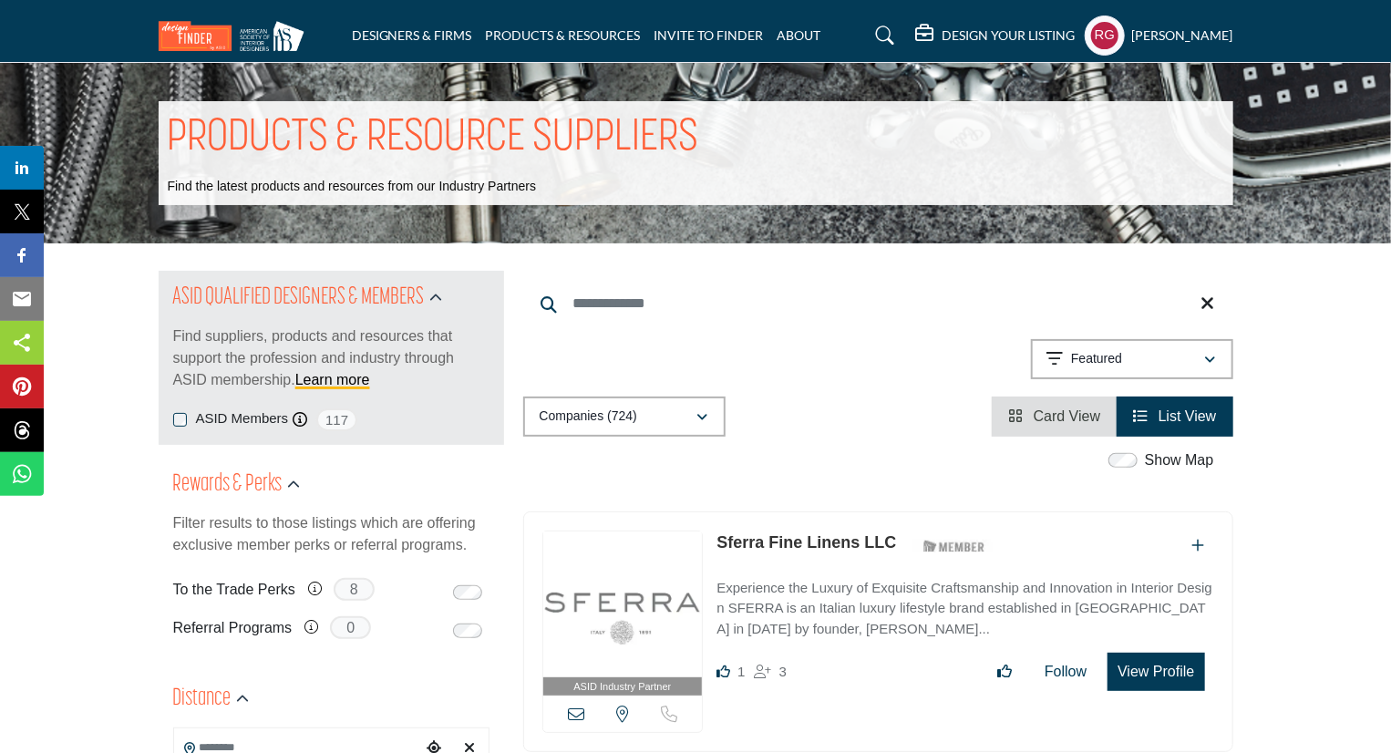
click at [838, 390] on div "Searched Term Searched Results 21" at bounding box center [878, 354] width 710 height 166
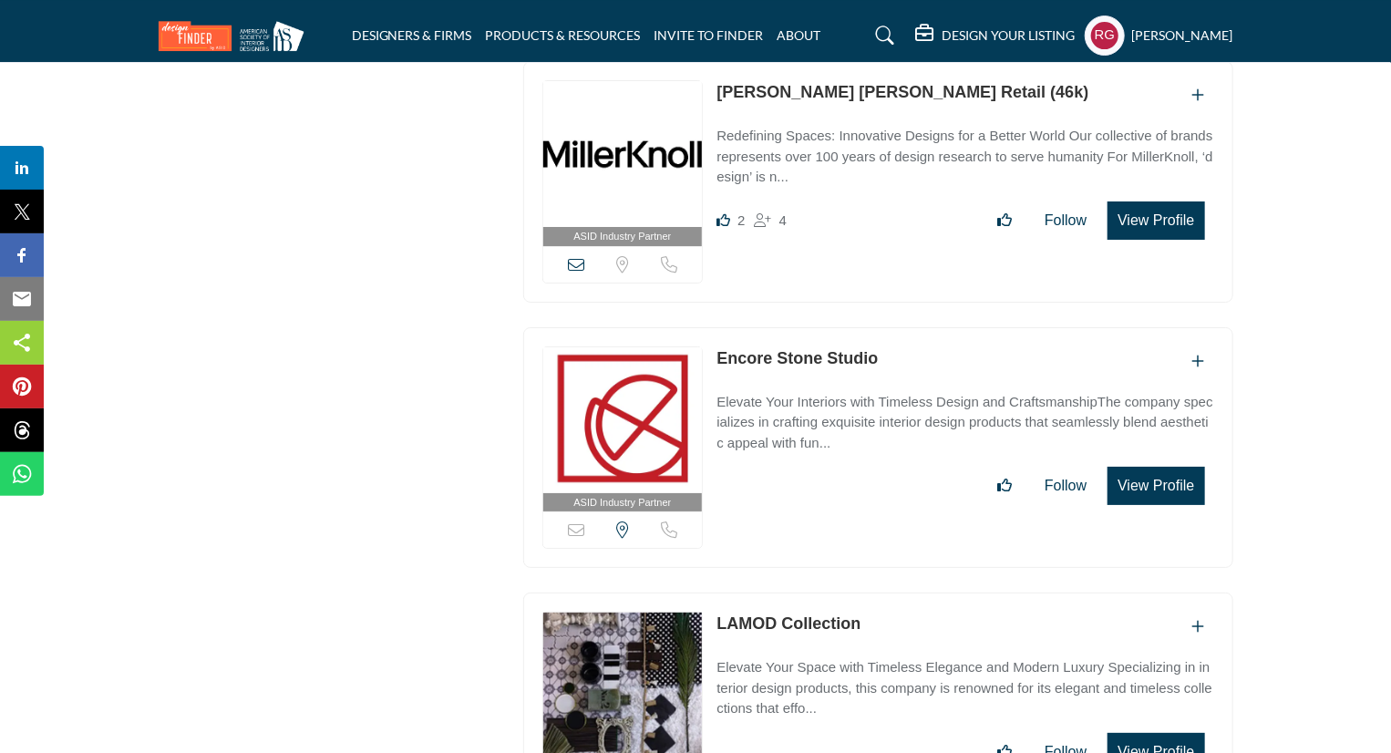
scroll to position [13742, 0]
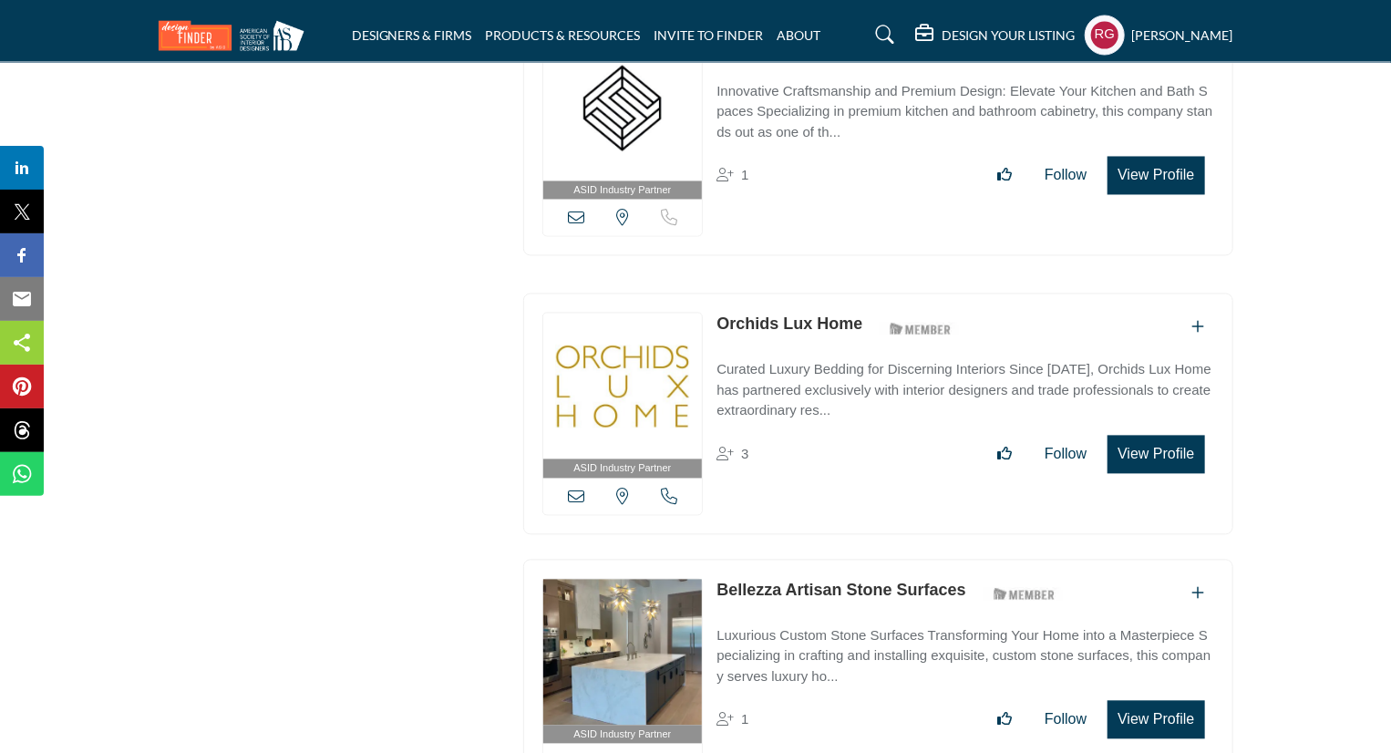
scroll to position [22600, 0]
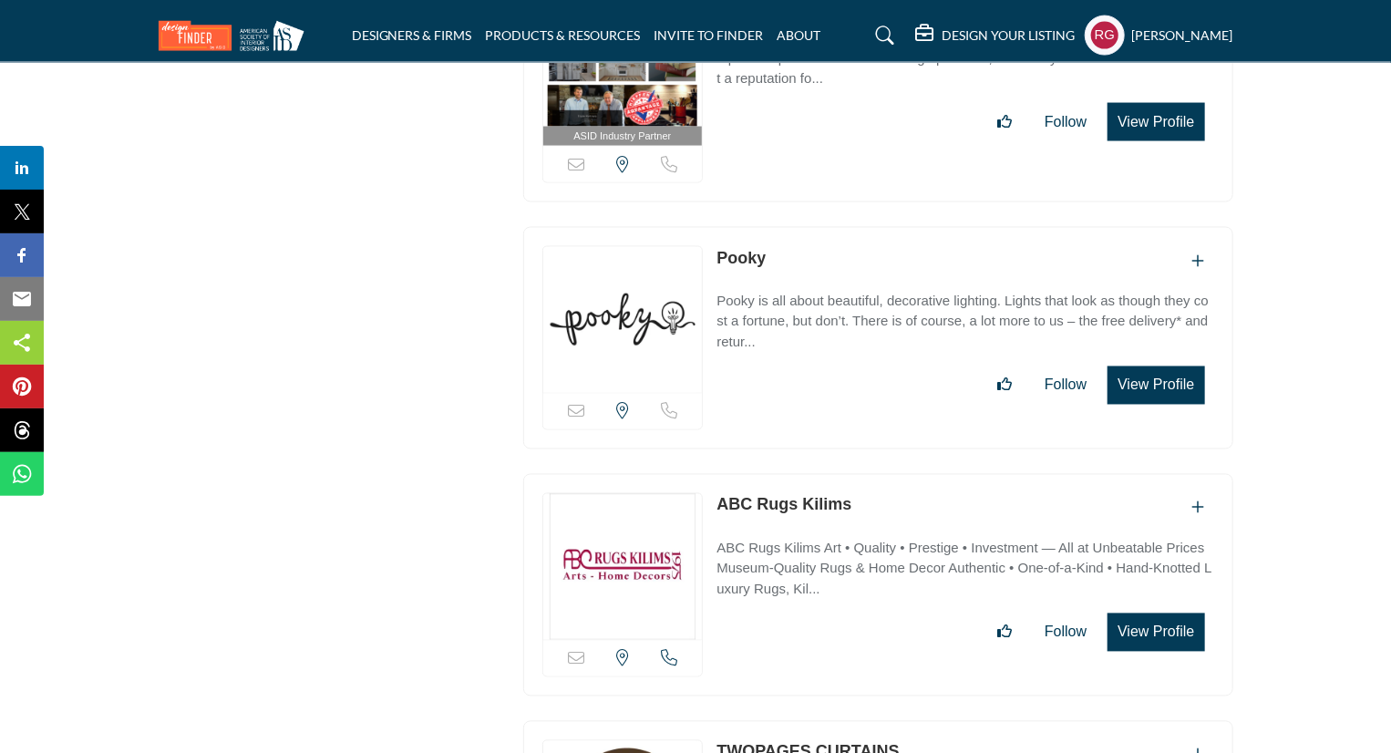
scroll to position [57759, 0]
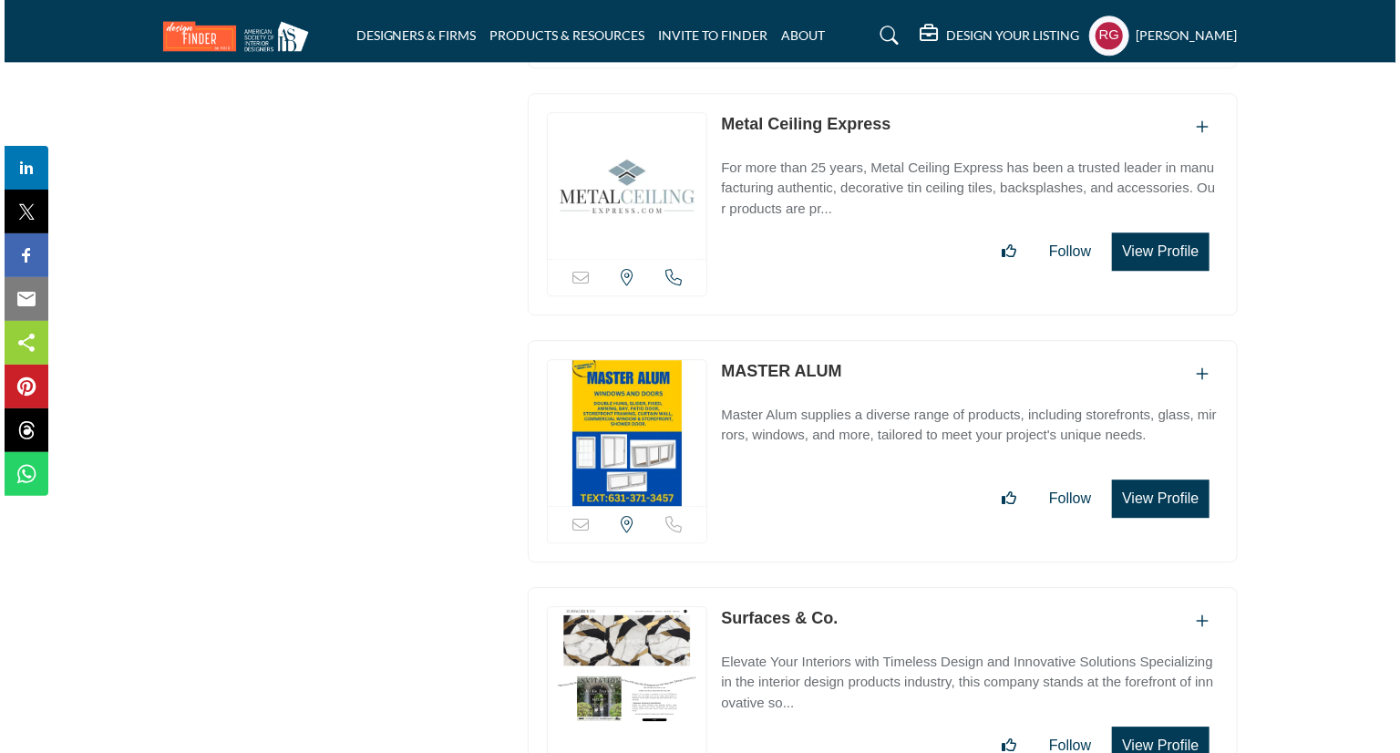
scroll to position [57978, 0]
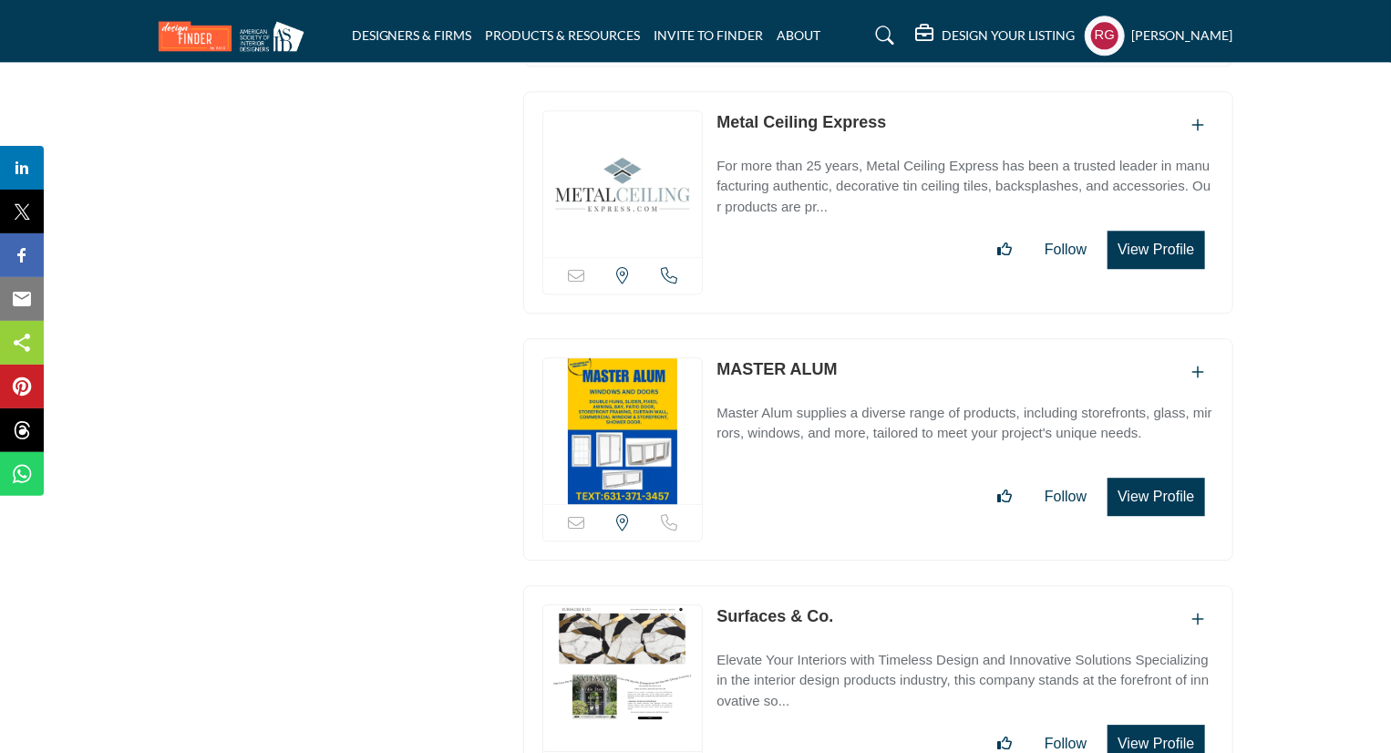
click at [1163, 724] on button "View Profile" at bounding box center [1155, 743] width 97 height 38
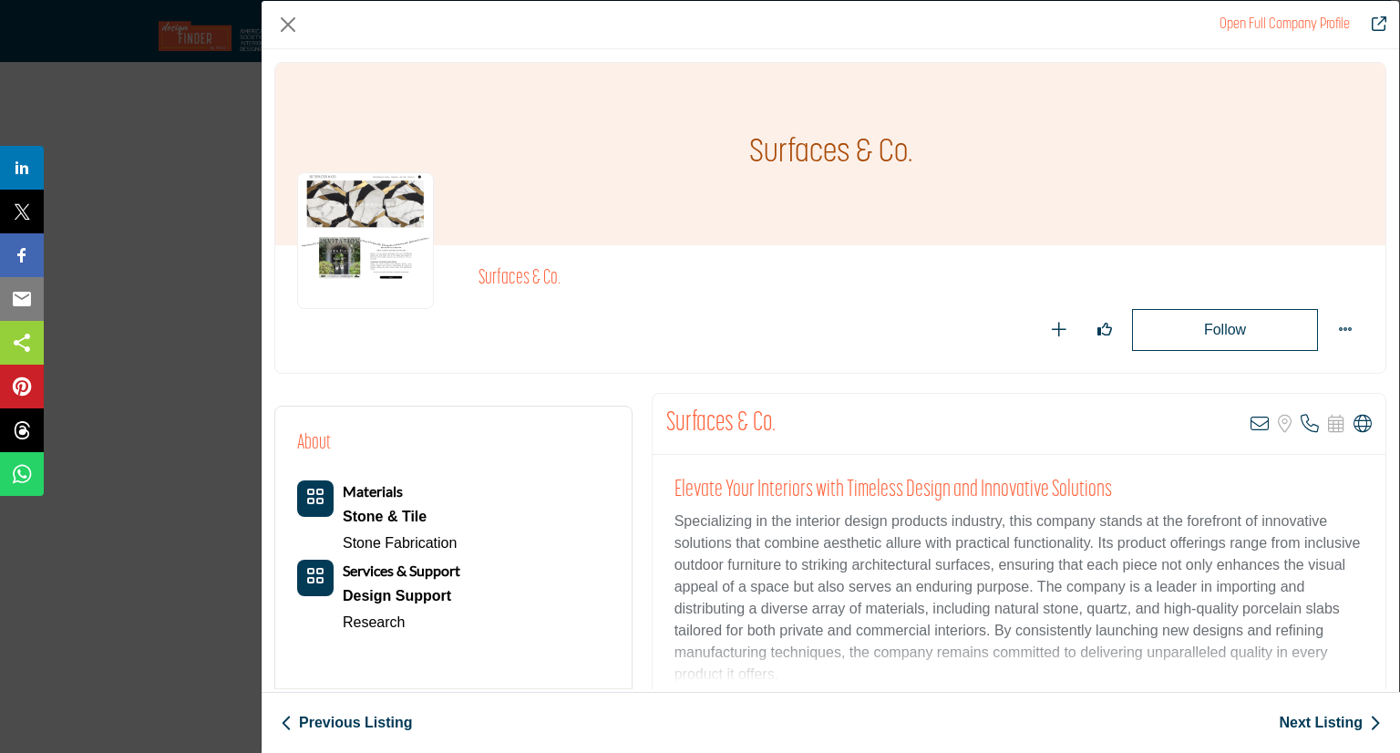
click at [1232, 335] on button "Follow" at bounding box center [1225, 330] width 186 height 42
